Goal: Task Accomplishment & Management: Complete application form

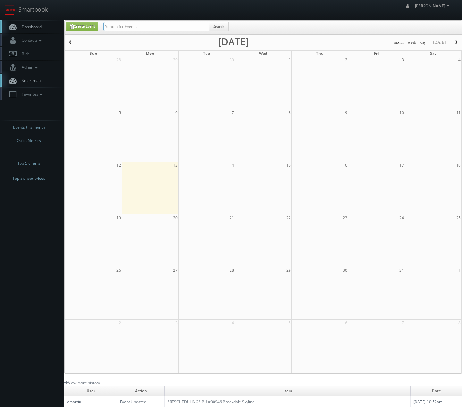
click at [147, 24] on input "text" at bounding box center [156, 26] width 106 height 9
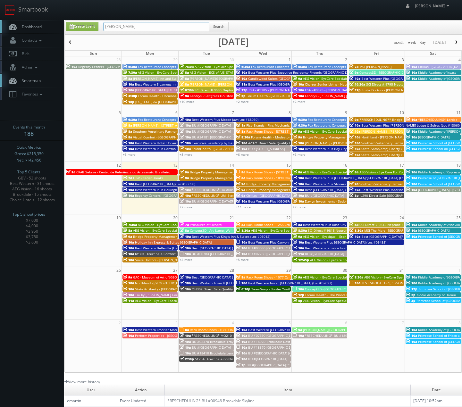
type input "mike madsen"
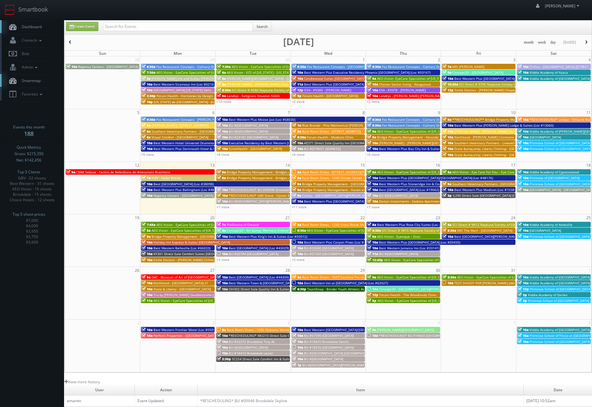
click at [585, 42] on span "button" at bounding box center [586, 42] width 4 height 4
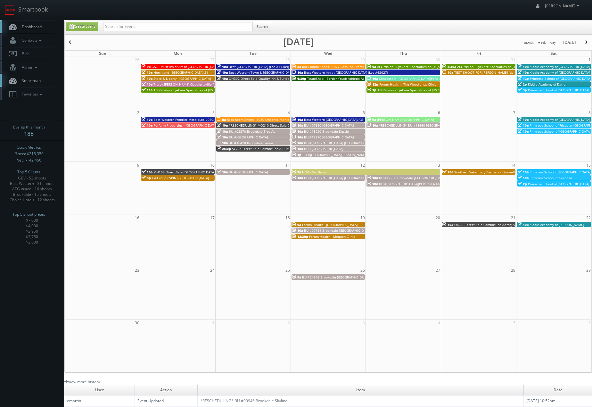
click at [397, 152] on td "10a *RESCHEDULING* BU #18660 Brookdale Cumberland Green Hills" at bounding box center [403, 139] width 75 height 35
type input "11/06/2025"
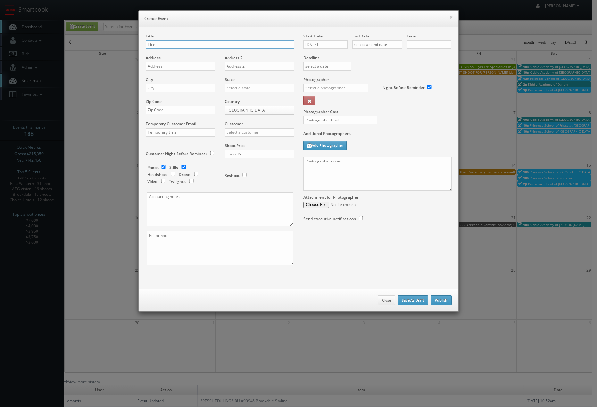
checkbox input "true"
type input "10:00am"
checkbox input "true"
type input "HGV - King's Land (Recapture)"
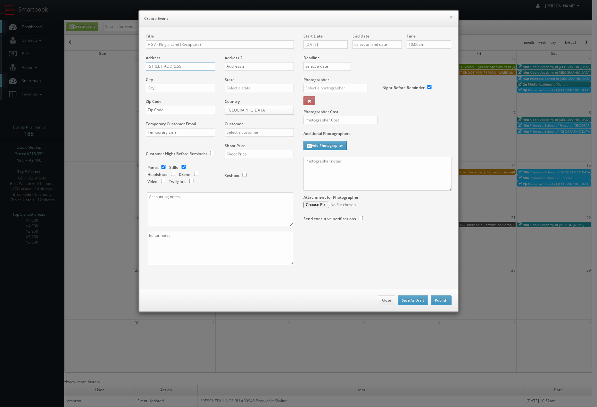
type input "69-699 Waikoloa Beach Drive"
type input "Waikoloa"
click at [238, 100] on div "[US_STATE]" at bounding box center [259, 98] width 69 height 11
type input "[US_STATE]"
click at [194, 109] on input "text" at bounding box center [180, 110] width 69 height 8
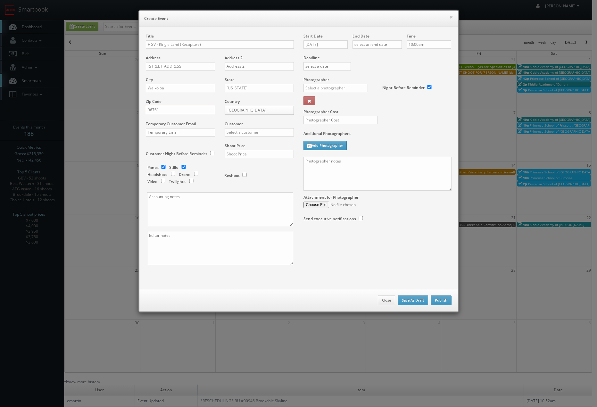
type input "96761"
click at [234, 131] on input "text" at bounding box center [259, 132] width 69 height 8
click at [244, 138] on div "Hilton Grand Vacations" at bounding box center [259, 142] width 69 height 11
type input "Hilton Grand Vacations"
click at [241, 154] on input "text" at bounding box center [259, 154] width 69 height 8
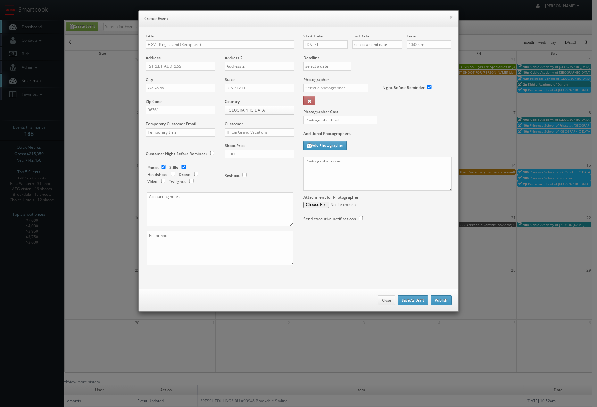
type input "1,000"
click at [163, 168] on input "checkbox" at bounding box center [164, 167] width 10 height 4
checkbox input "false"
click at [347, 47] on div "Start Date 11/06/2025 End Date Time 10:00am Deadline Photographer _justin _phot…" at bounding box center [377, 133] width 158 height 201
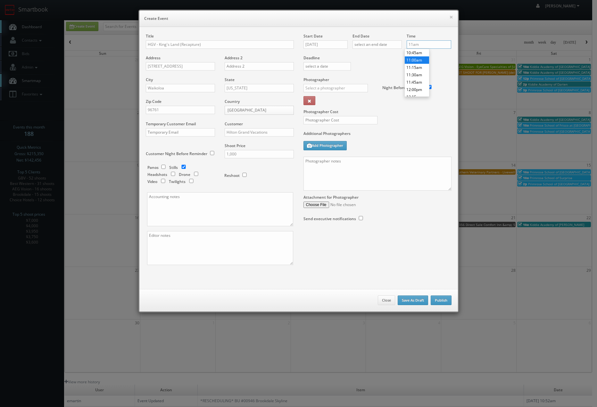
type input "11:00am"
click at [419, 62] on li "11:00am" at bounding box center [417, 59] width 24 height 7
click at [328, 83] on div "Photographer _justin _photog1 Glen Aronwits Chris Dailey John Varnedore John Sa…" at bounding box center [340, 93] width 74 height 32
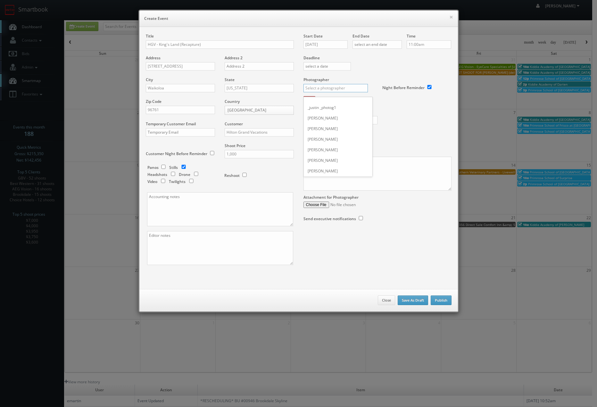
click at [327, 85] on input "text" at bounding box center [335, 88] width 64 height 8
click at [326, 103] on div "Jeffrey Wilson" at bounding box center [338, 102] width 69 height 11
type input "Jeffrey Wilson"
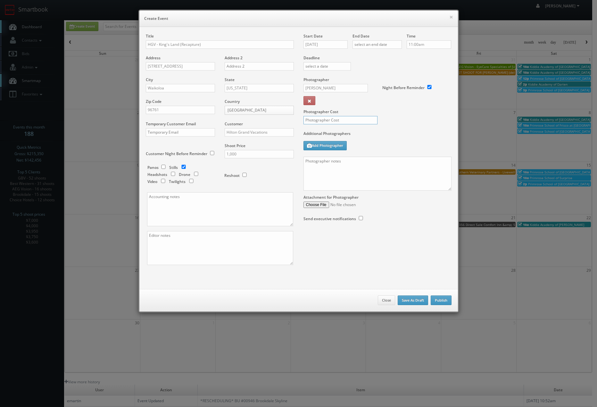
click at [324, 119] on input "text" at bounding box center [340, 120] width 74 height 8
type input "400"
drag, startPoint x: 326, startPoint y: 169, endPoint x: 322, endPoint y: 168, distance: 4.3
click at [323, 168] on textarea at bounding box center [377, 174] width 148 height 34
click at [318, 161] on textarea "5 images only, contact is George." at bounding box center [377, 174] width 148 height 34
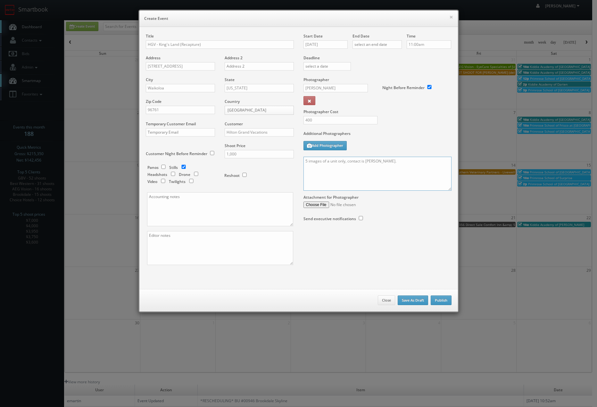
click at [408, 165] on textarea "5 images of a unit only, contact is George." at bounding box center [377, 174] width 148 height 34
drag, startPoint x: 409, startPoint y: 162, endPoint x: 433, endPoint y: 167, distance: 24.6
click at [410, 162] on textarea "5 images of a unit only, contact is George. After this shoot go to" at bounding box center [377, 174] width 148 height 34
click at [433, 167] on textarea "5 images of a unit only, contact is George. After this shoot go to" at bounding box center [377, 174] width 148 height 34
type textarea "5 images of a unit only, contact is George. After this shoot go to Kohala Suite…"
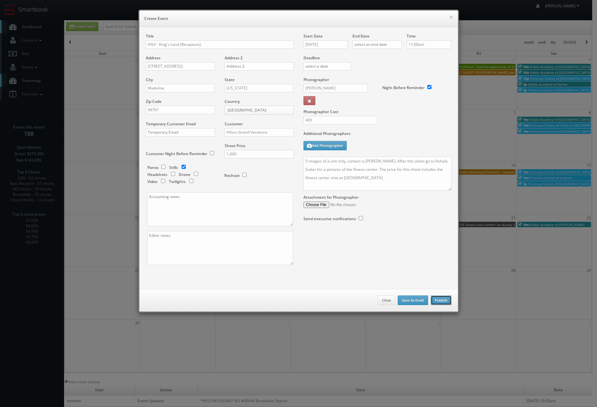
click at [436, 299] on button "Publish" at bounding box center [440, 300] width 21 height 10
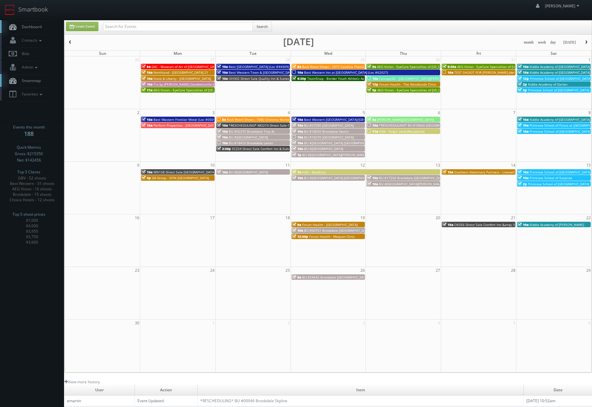
click at [381, 141] on td "11a HGV - King's Land (Recapture)" at bounding box center [403, 142] width 75 height 29
type input "11/06/2025"
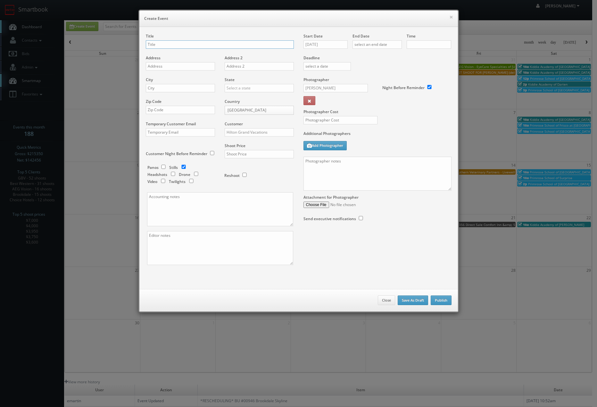
checkbox input "true"
type input "10:00am"
checkbox input "true"
type input "HGV - Kohala Suites (Fitness Center Picture)"
type input "69-550 Waikoloa Beach Drive"
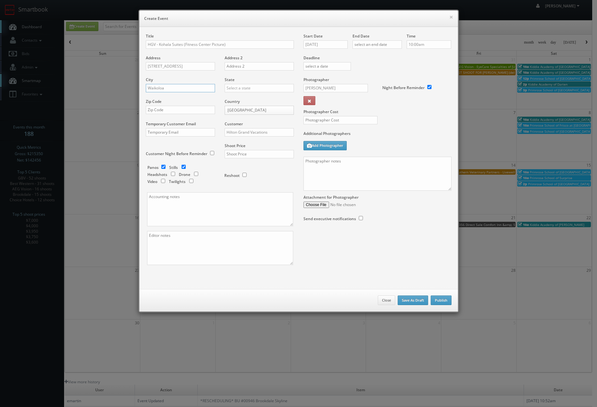
type input "Waikoloa"
drag, startPoint x: 234, startPoint y: 100, endPoint x: 196, endPoint y: 113, distance: 40.5
click at [234, 100] on div "[US_STATE]" at bounding box center [259, 98] width 69 height 11
type input "[US_STATE]"
click at [187, 113] on input "text" at bounding box center [180, 110] width 69 height 8
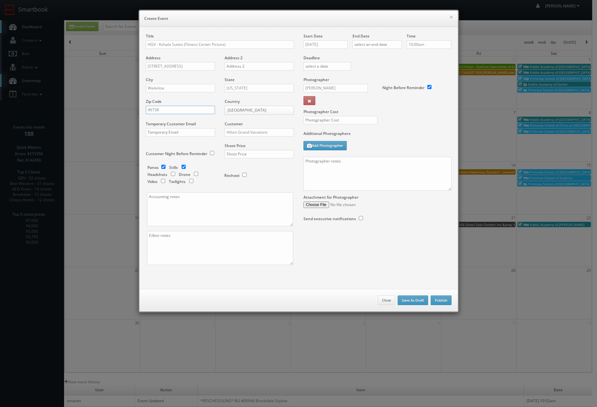
type input "96738"
click at [232, 127] on div "Customer Hilton Grand Vacations Choice Hotels ACC Concept3D Firebirds GBV Choic…" at bounding box center [257, 132] width 74 height 22
click at [234, 129] on input "Hilton Grand Vacations" at bounding box center [259, 132] width 69 height 8
click at [238, 143] on div "Hilton Grand Vacations" at bounding box center [259, 142] width 69 height 11
click at [161, 168] on input "checkbox" at bounding box center [164, 167] width 10 height 4
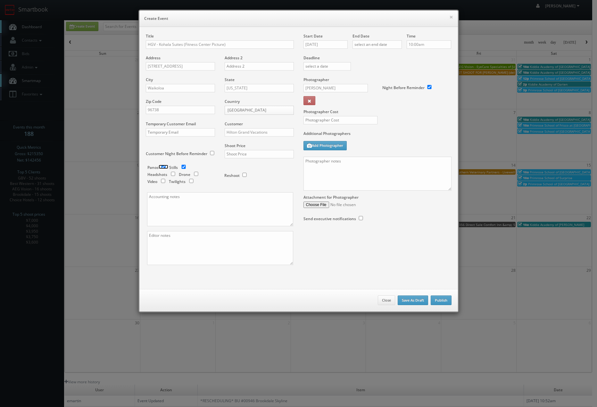
checkbox input "false"
drag, startPoint x: 376, startPoint y: 46, endPoint x: 372, endPoint y: 47, distance: 3.9
click at [373, 46] on div "Start Date 11/06/2025 End Date Time 10:00am Deadline Photographer Jeffrey Wilso…" at bounding box center [377, 133] width 158 height 201
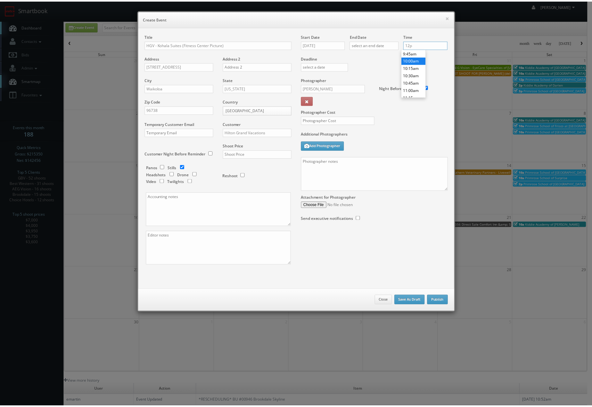
scroll to position [346, 0]
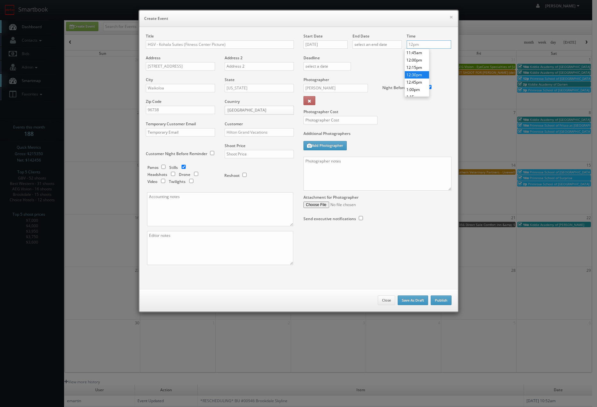
type input "12:30pm"
click at [416, 76] on li "12:30pm" at bounding box center [417, 74] width 24 height 7
click at [335, 86] on input "Jeffrey Wilson" at bounding box center [335, 88] width 64 height 8
click at [332, 103] on div "Jeffrey Wilson" at bounding box center [338, 102] width 69 height 11
click at [326, 119] on input "text" at bounding box center [340, 120] width 74 height 8
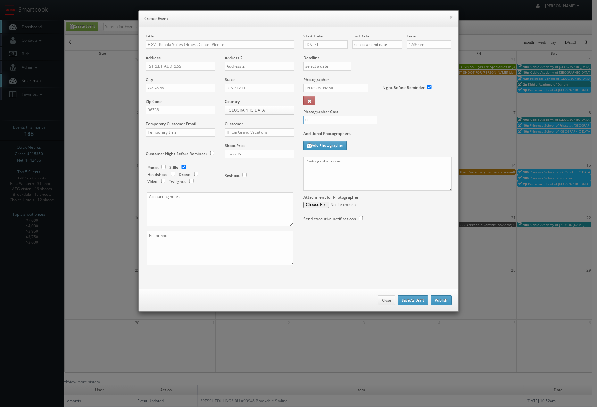
type input "0"
click at [334, 165] on textarea at bounding box center [377, 174] width 148 height 34
type textarea "1 picture of the fitness center"
drag, startPoint x: 437, startPoint y: 300, endPoint x: 347, endPoint y: 24, distance: 290.5
click at [437, 300] on button "Publish" at bounding box center [440, 300] width 21 height 10
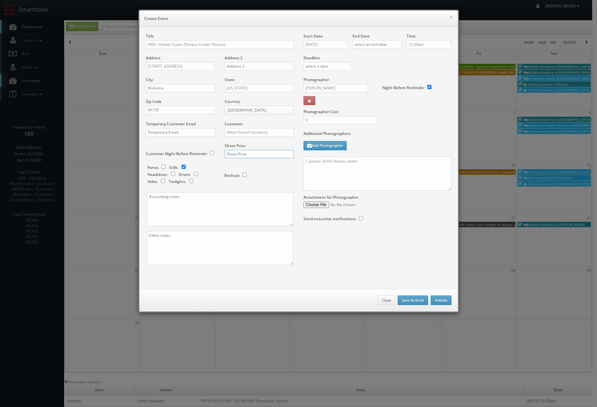
click at [233, 150] on input "text" at bounding box center [259, 154] width 69 height 8
type input "0"
click at [440, 302] on button "Publish" at bounding box center [440, 300] width 21 height 10
click at [432, 303] on button "Publish" at bounding box center [440, 300] width 21 height 10
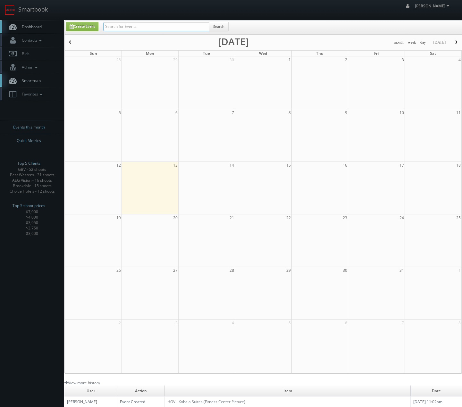
click at [131, 28] on input "text" at bounding box center [156, 26] width 106 height 9
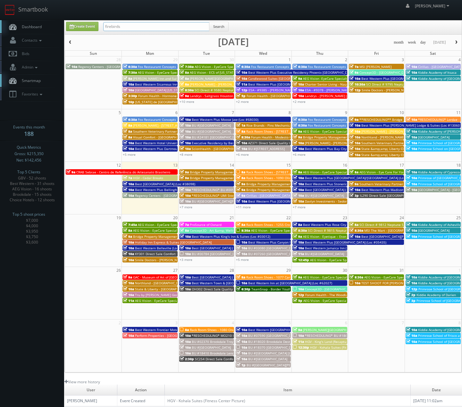
type input "firebirds"
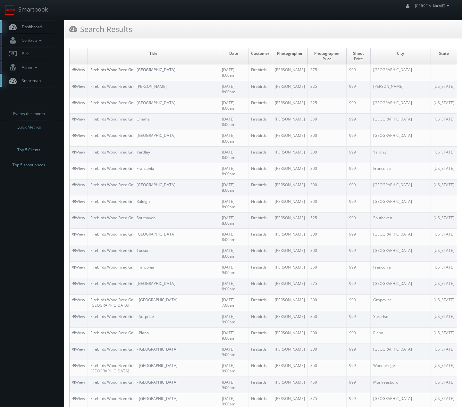
click at [126, 67] on link "Firebirds Wood Fired Grill [GEOGRAPHIC_DATA]" at bounding box center [132, 69] width 85 height 5
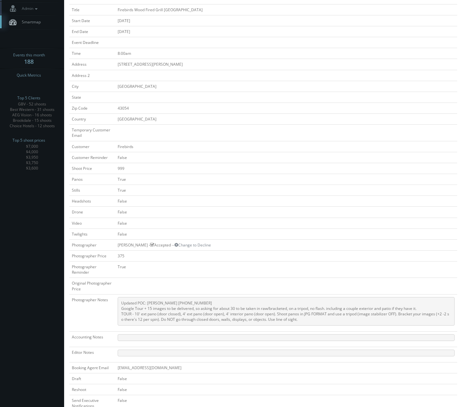
scroll to position [178, 0]
